Goal: Check status

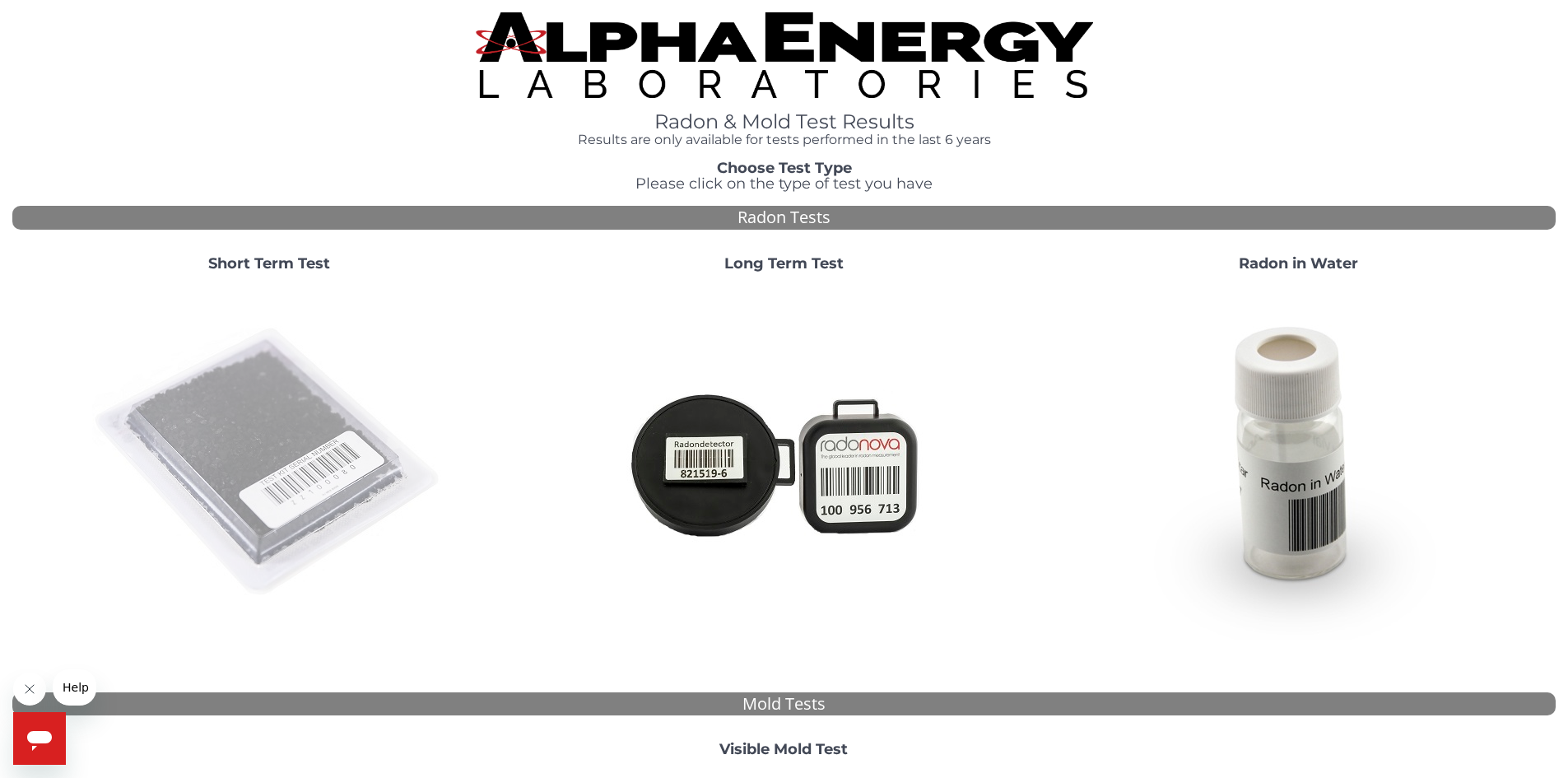
click at [218, 422] on img at bounding box center [269, 463] width 354 height 354
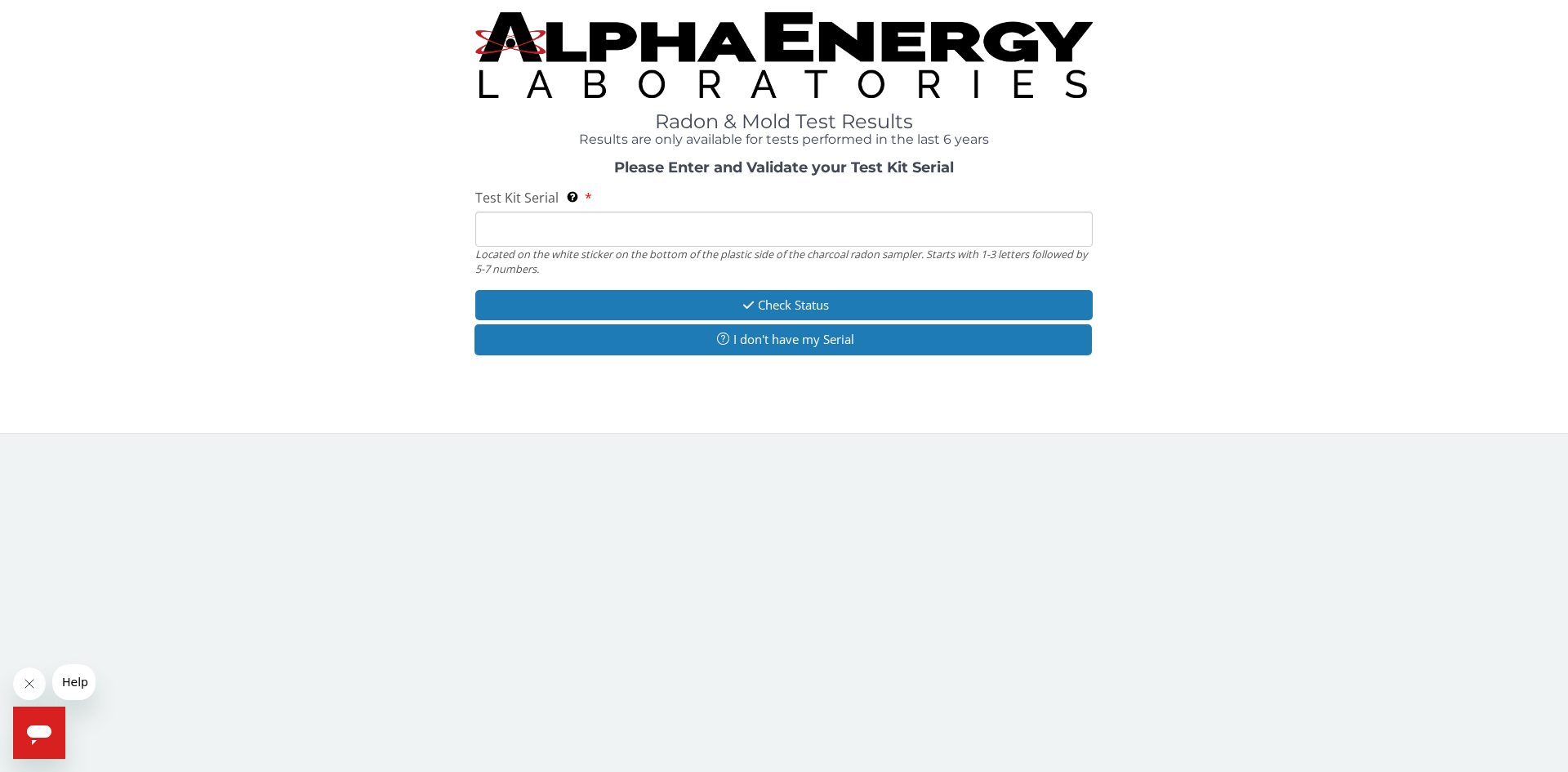
click at [550, 228] on input "Test Kit Serial Located on the white sticker on the bottom of the plastic side …" at bounding box center [784, 229] width 617 height 35
type input "E"
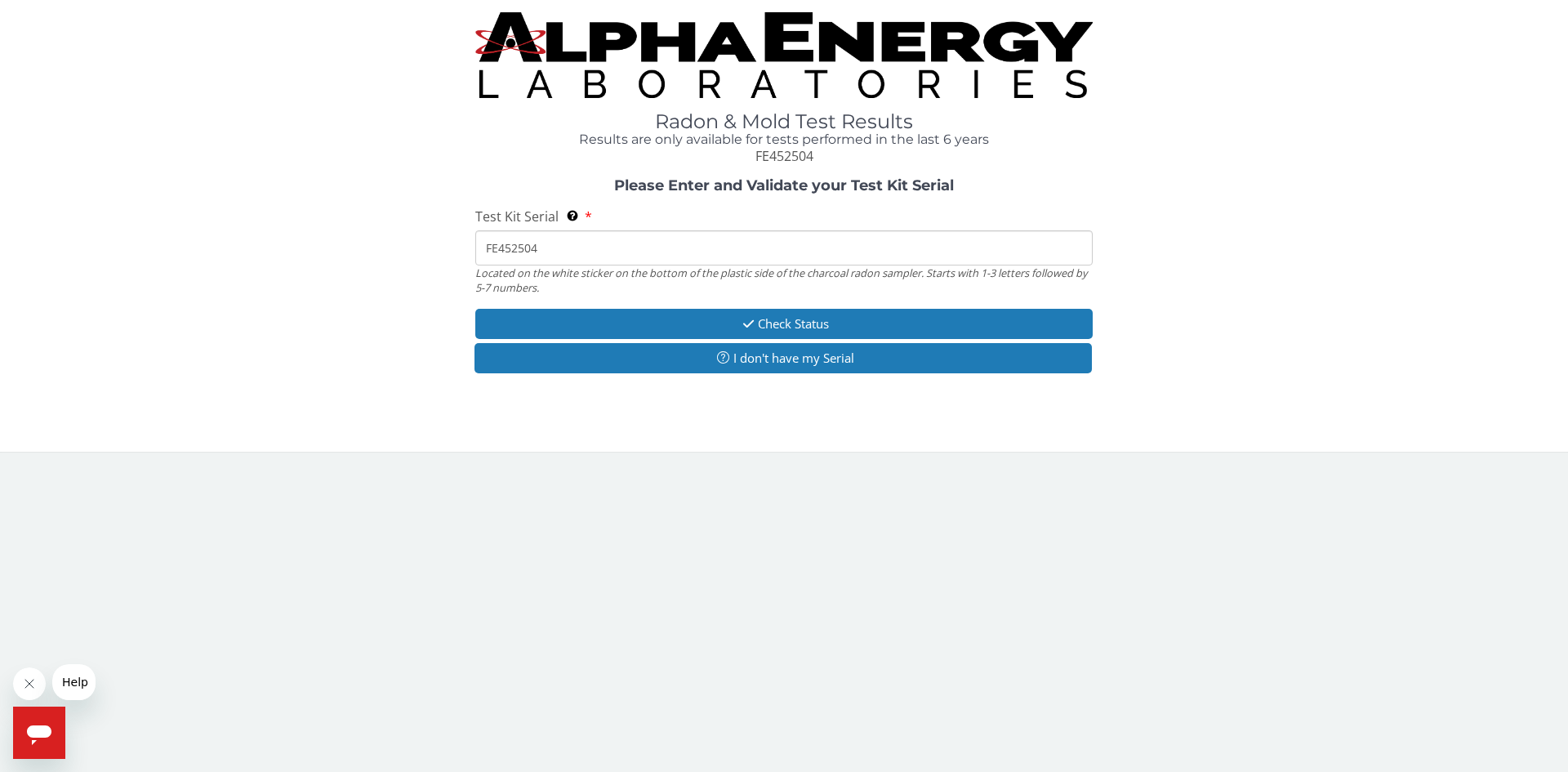
type input "FE452504"
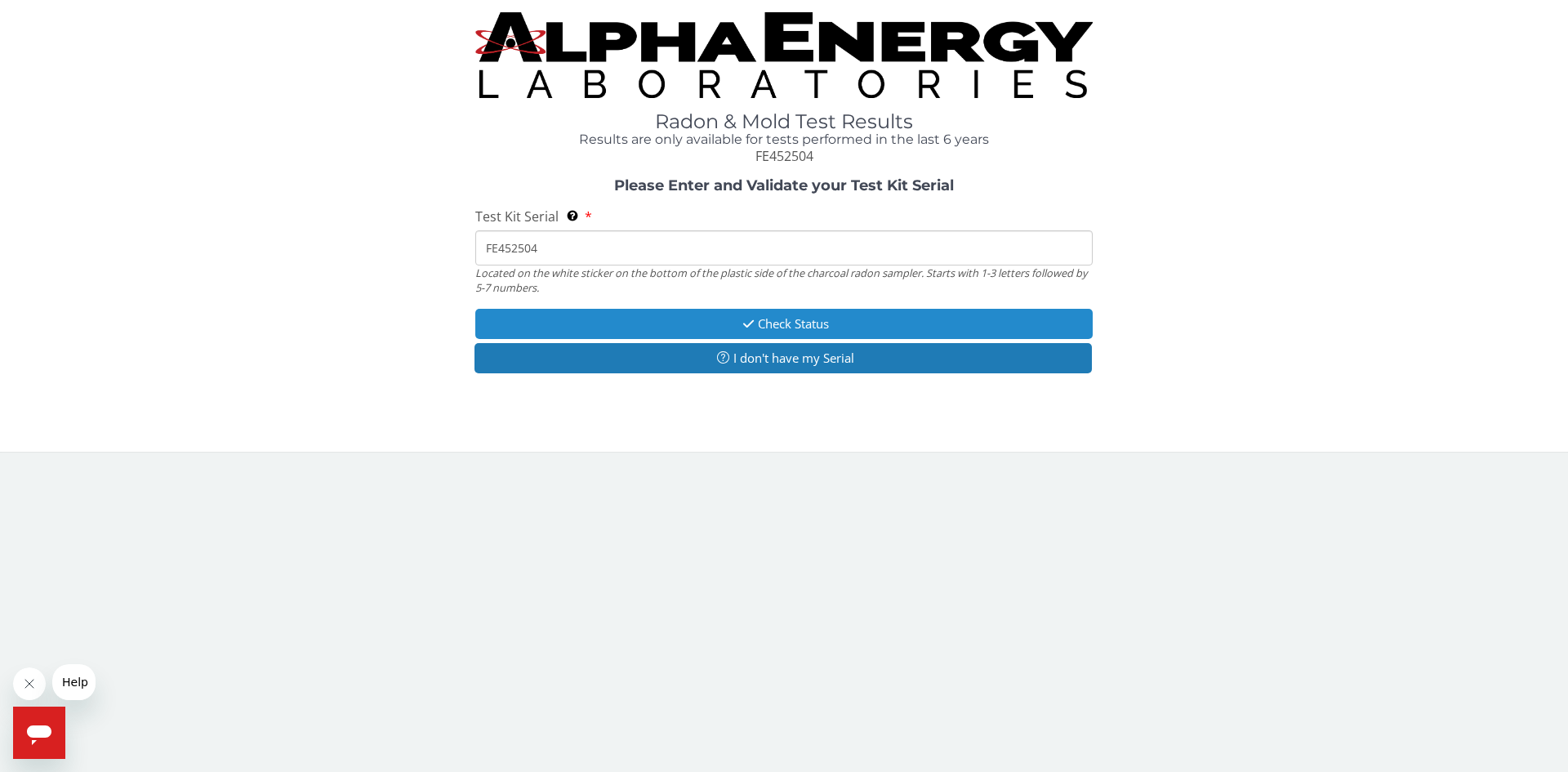
click at [823, 329] on button "Check Status" at bounding box center [784, 323] width 617 height 30
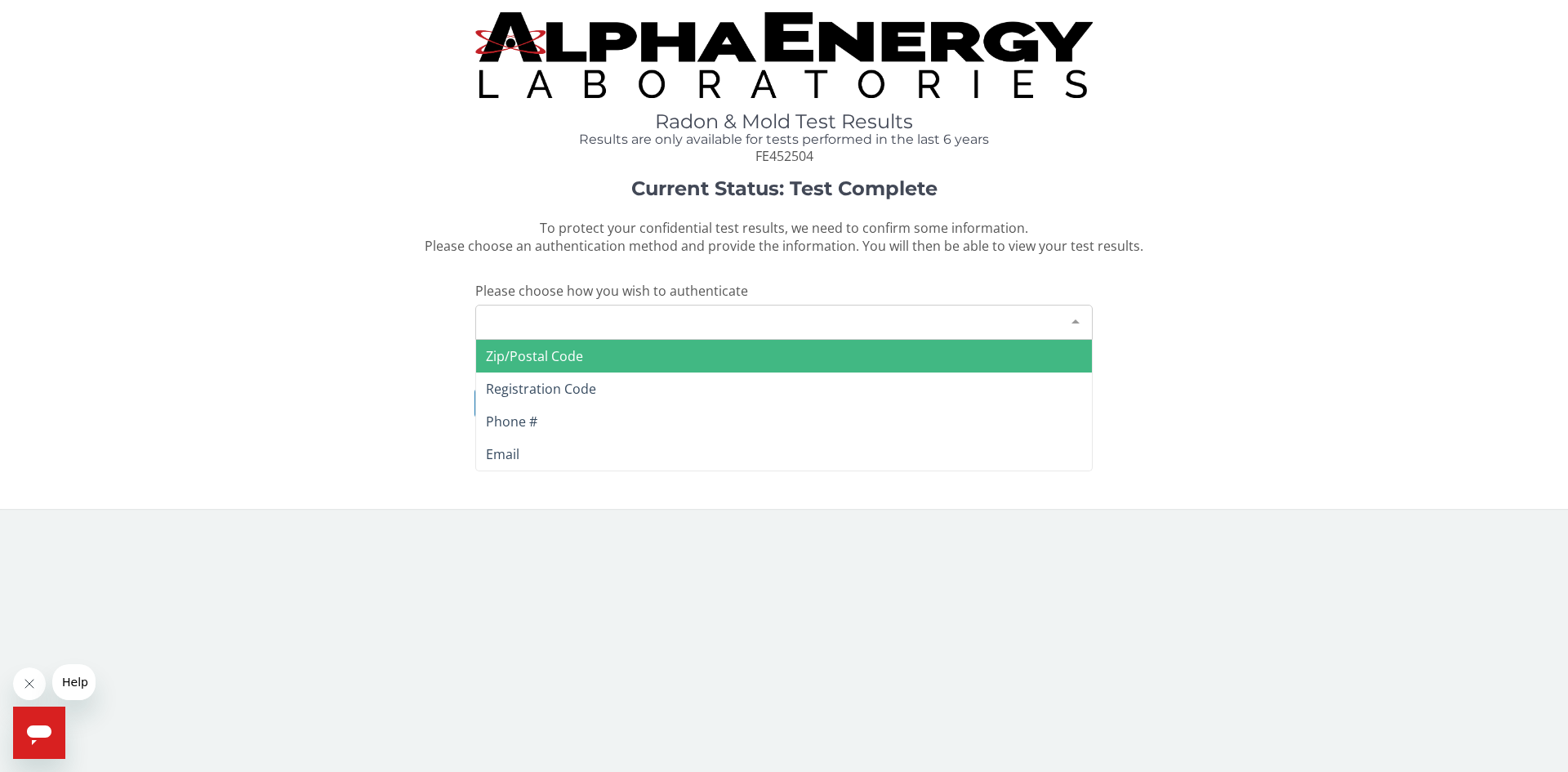
click at [588, 319] on div "Please make a selection" at bounding box center [784, 322] width 617 height 35
click at [529, 356] on span "Zip/Postal Code" at bounding box center [535, 356] width 97 height 18
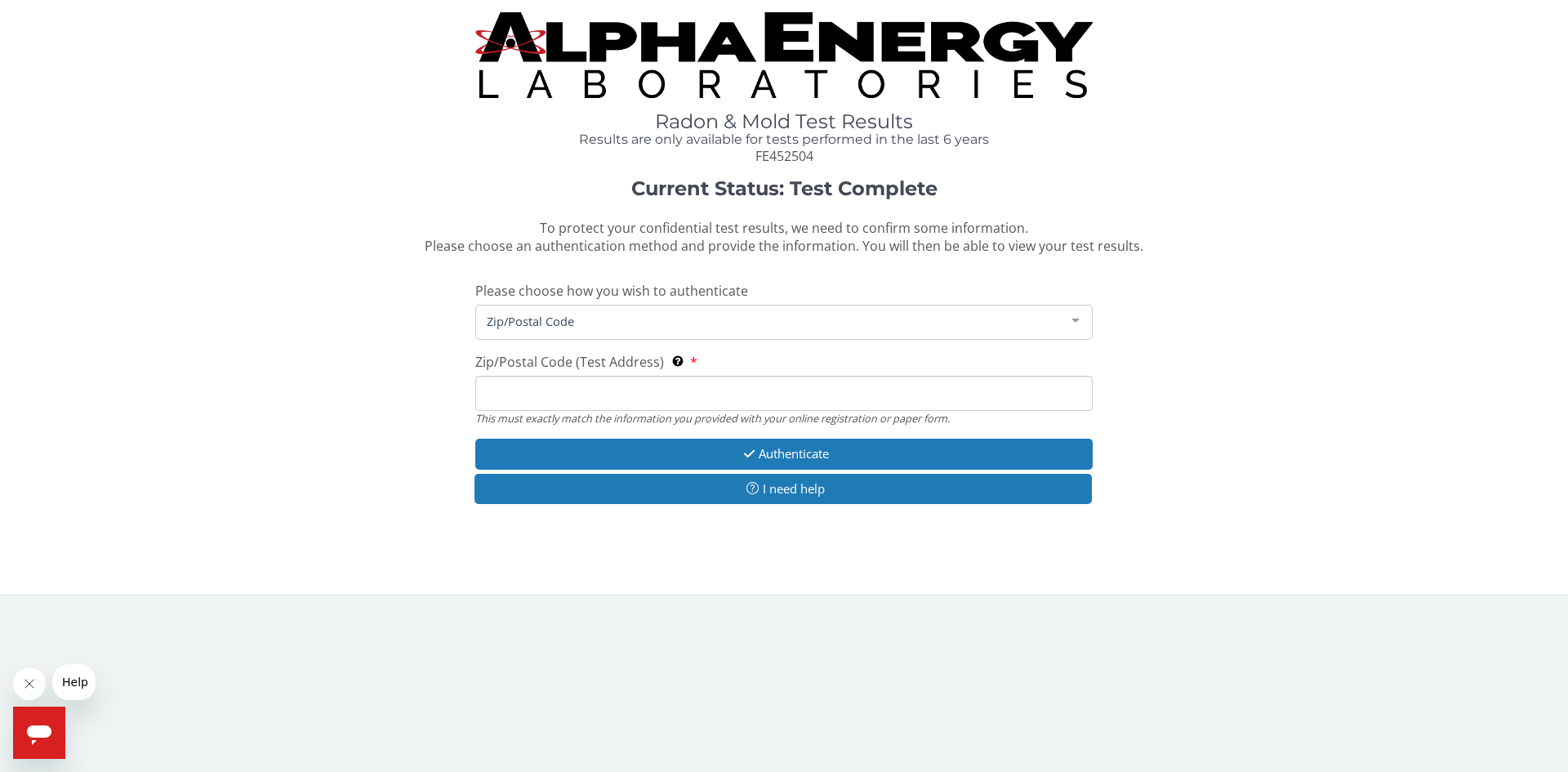
click at [550, 389] on input "Zip/Postal Code (Test Address) This must exactly match the information you prov…" at bounding box center [784, 393] width 617 height 35
type input "50010"
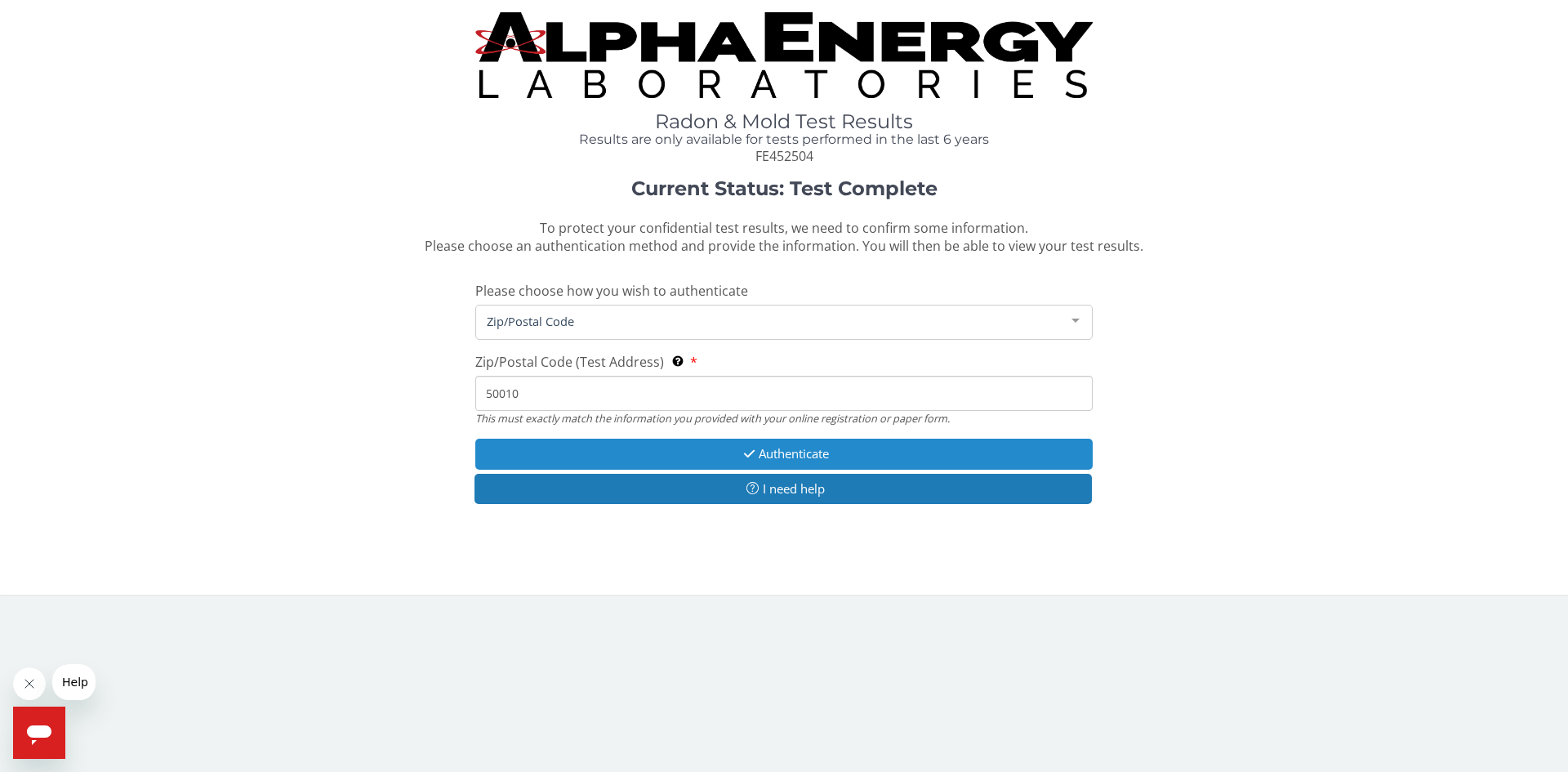
click at [803, 453] on button "Authenticate" at bounding box center [784, 453] width 617 height 30
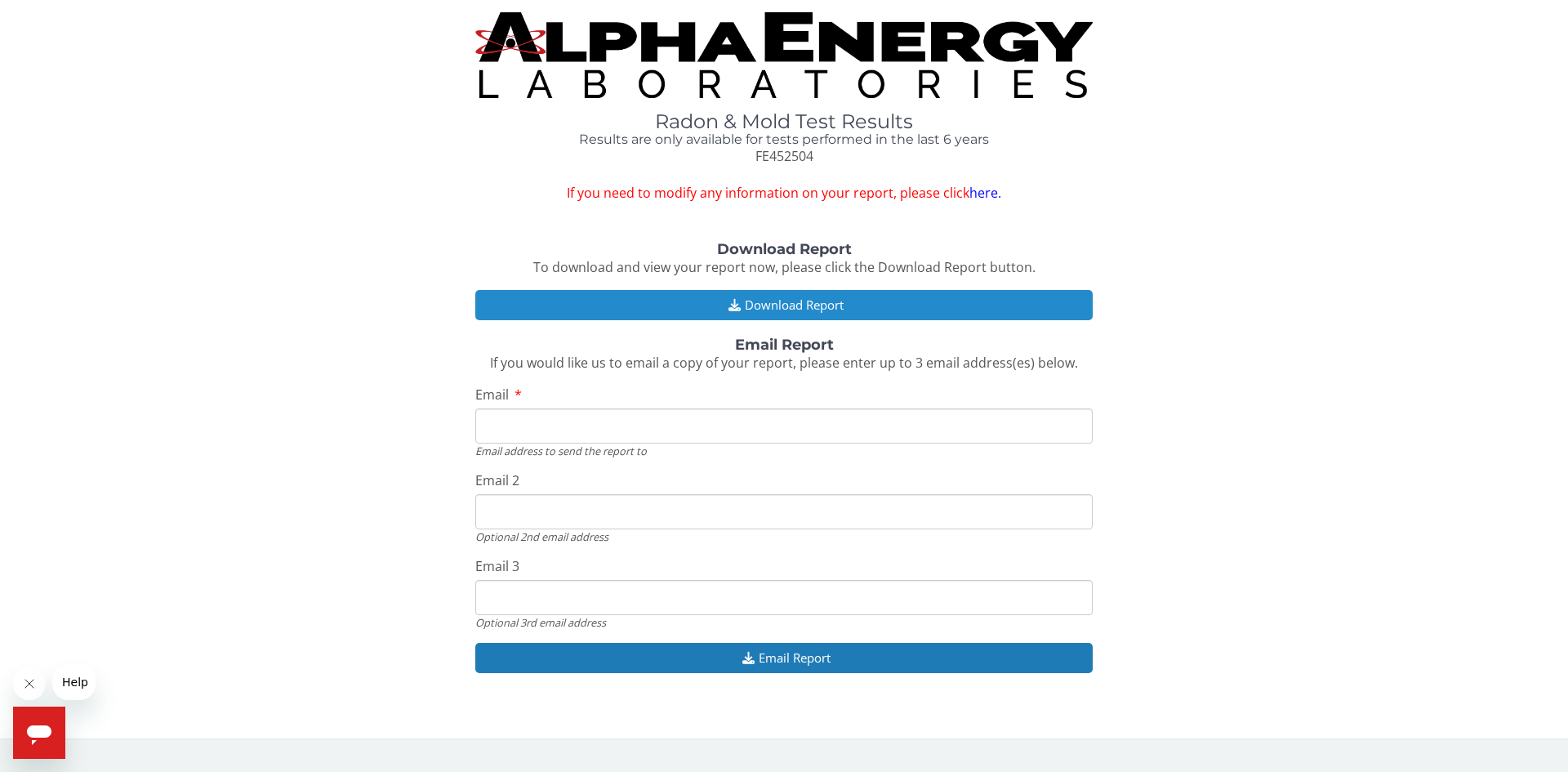
click at [772, 304] on button "Download Report" at bounding box center [784, 305] width 617 height 30
